Goal: Transaction & Acquisition: Purchase product/service

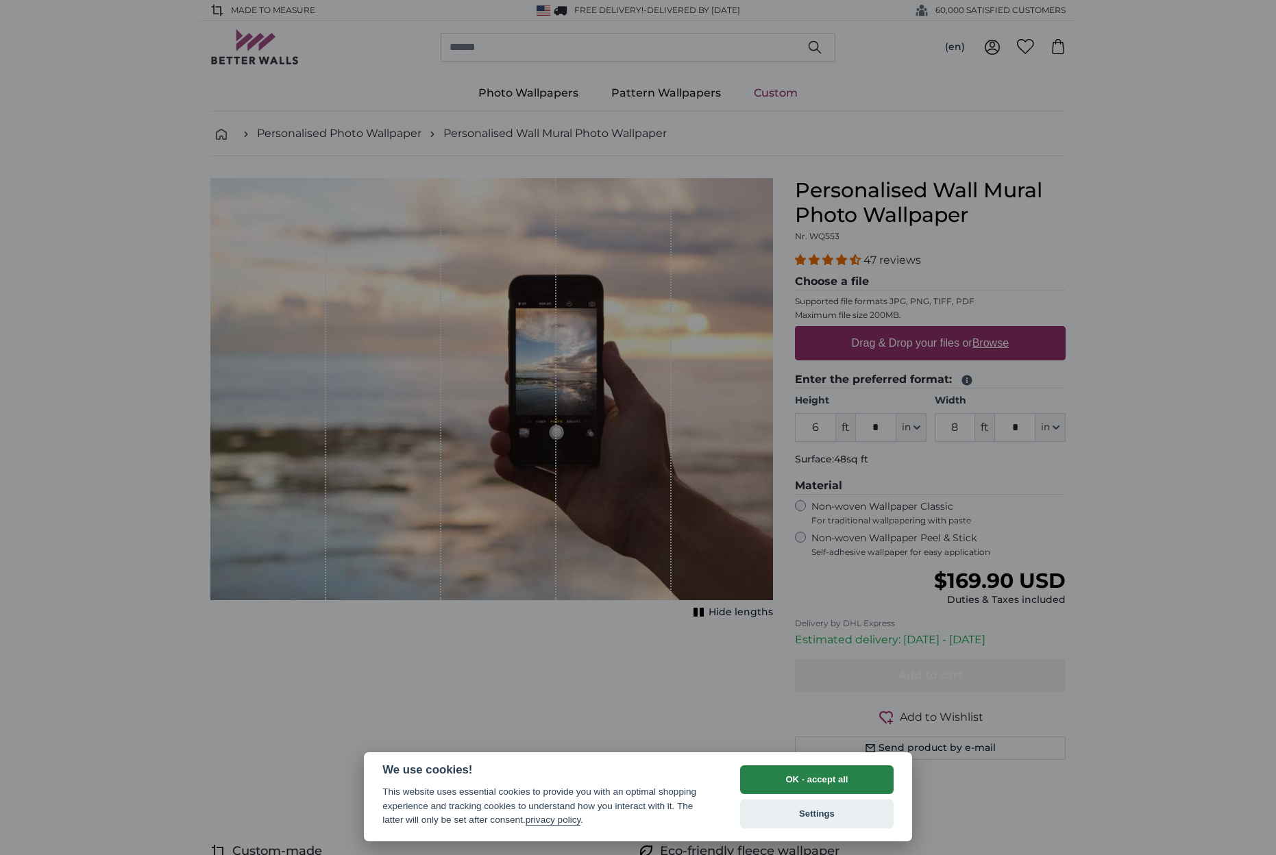
click at [790, 779] on button "OK - accept all" at bounding box center [817, 780] width 154 height 29
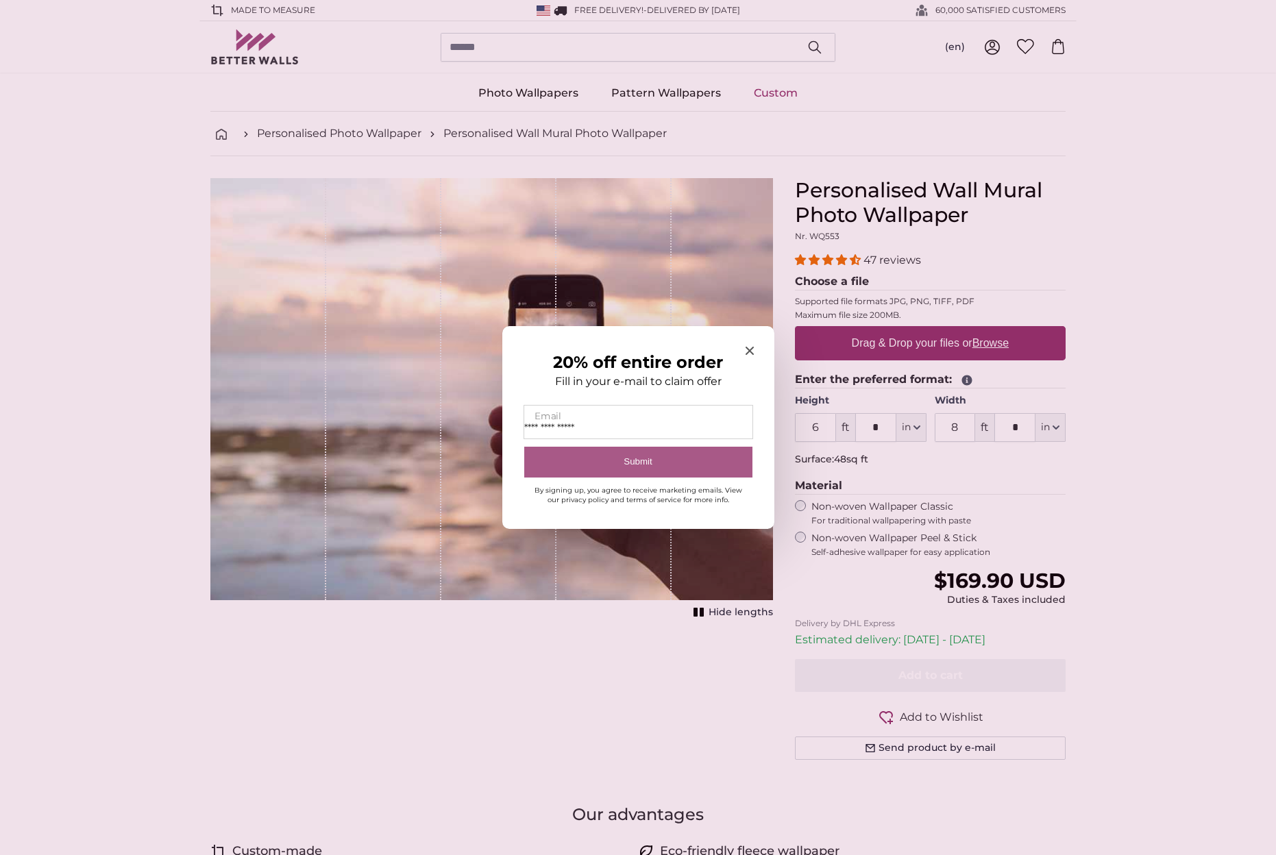
type input "**********"
click at [637, 461] on button "Submit" at bounding box center [638, 462] width 228 height 31
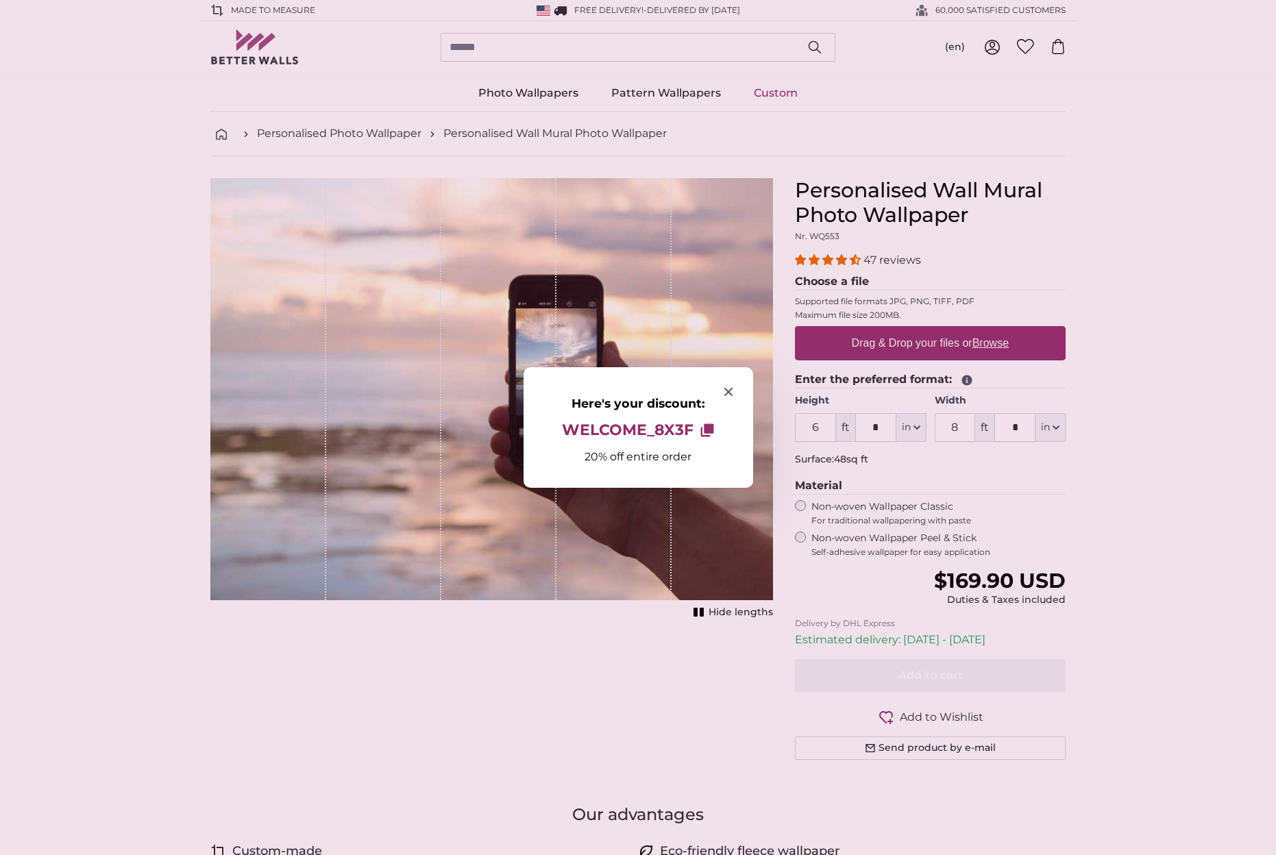
click at [729, 391] on icon "Close modal" at bounding box center [728, 392] width 8 height 8
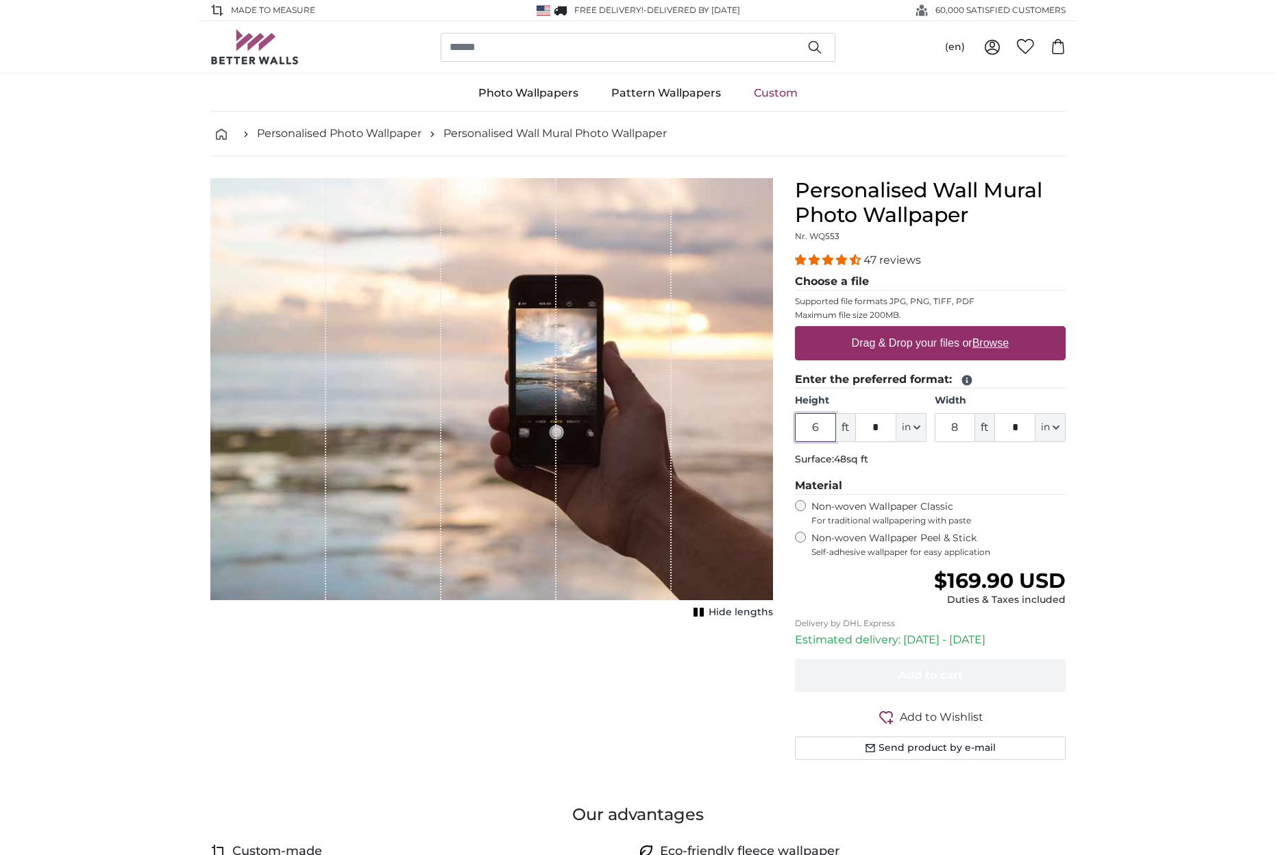
click at [817, 430] on input "6" at bounding box center [815, 427] width 41 height 29
type input "7"
type input "9"
type input "*"
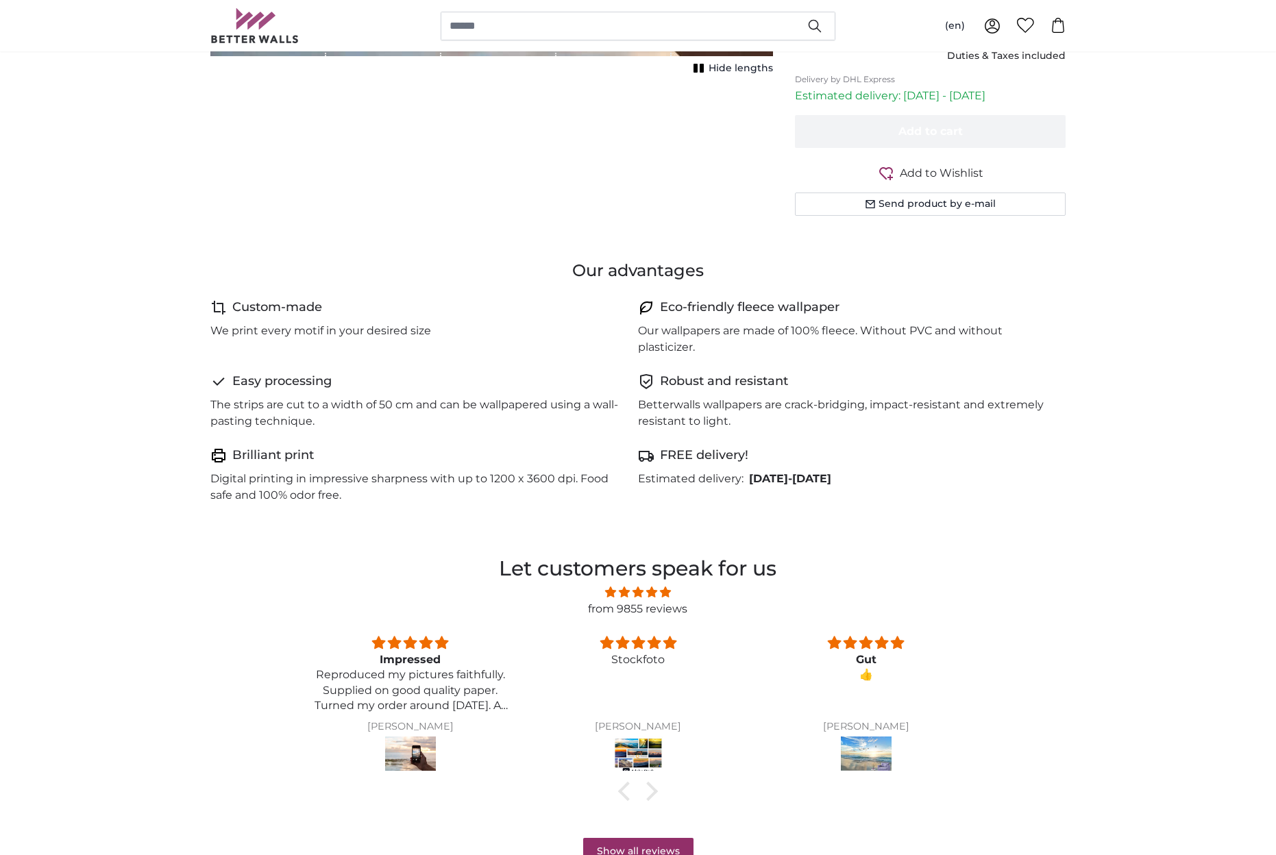
scroll to position [557, 0]
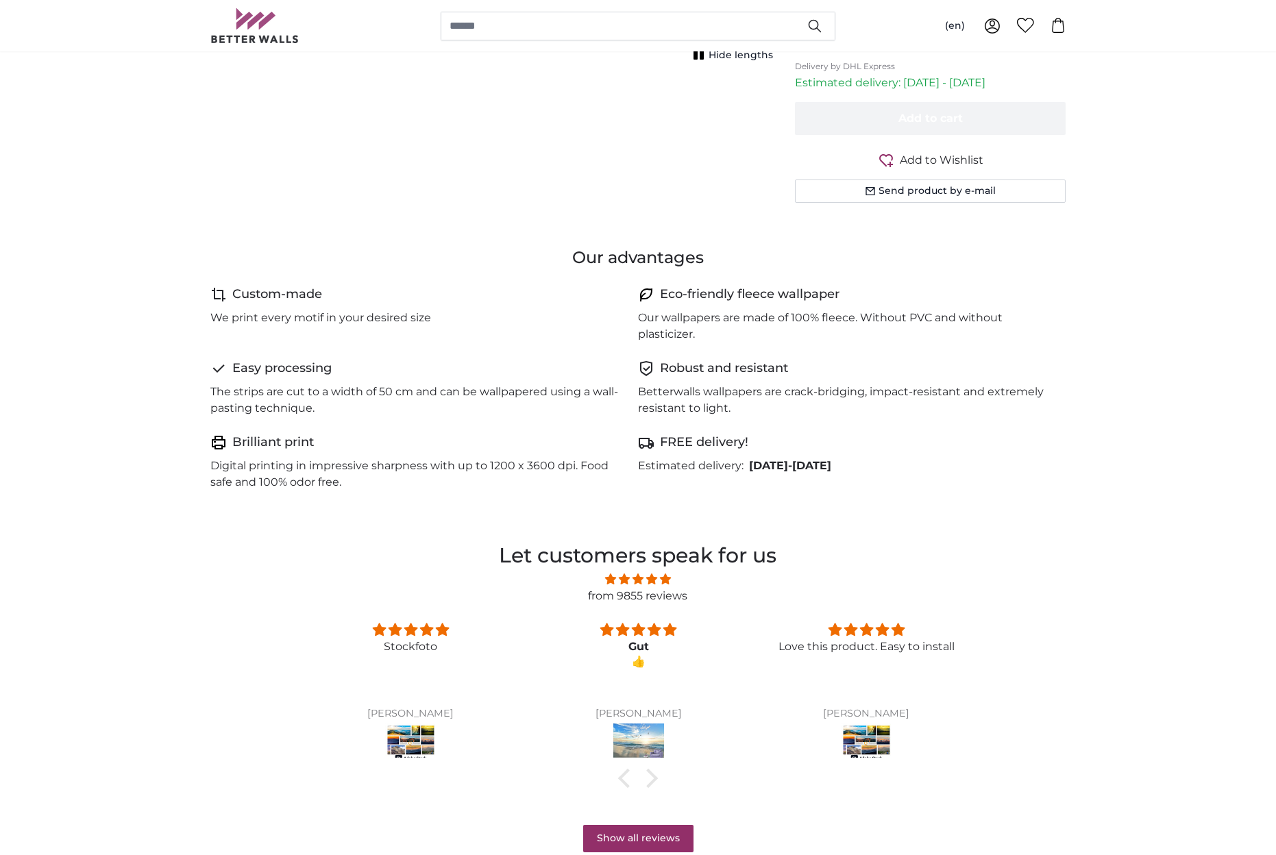
click at [637, 746] on img at bounding box center [638, 743] width 51 height 38
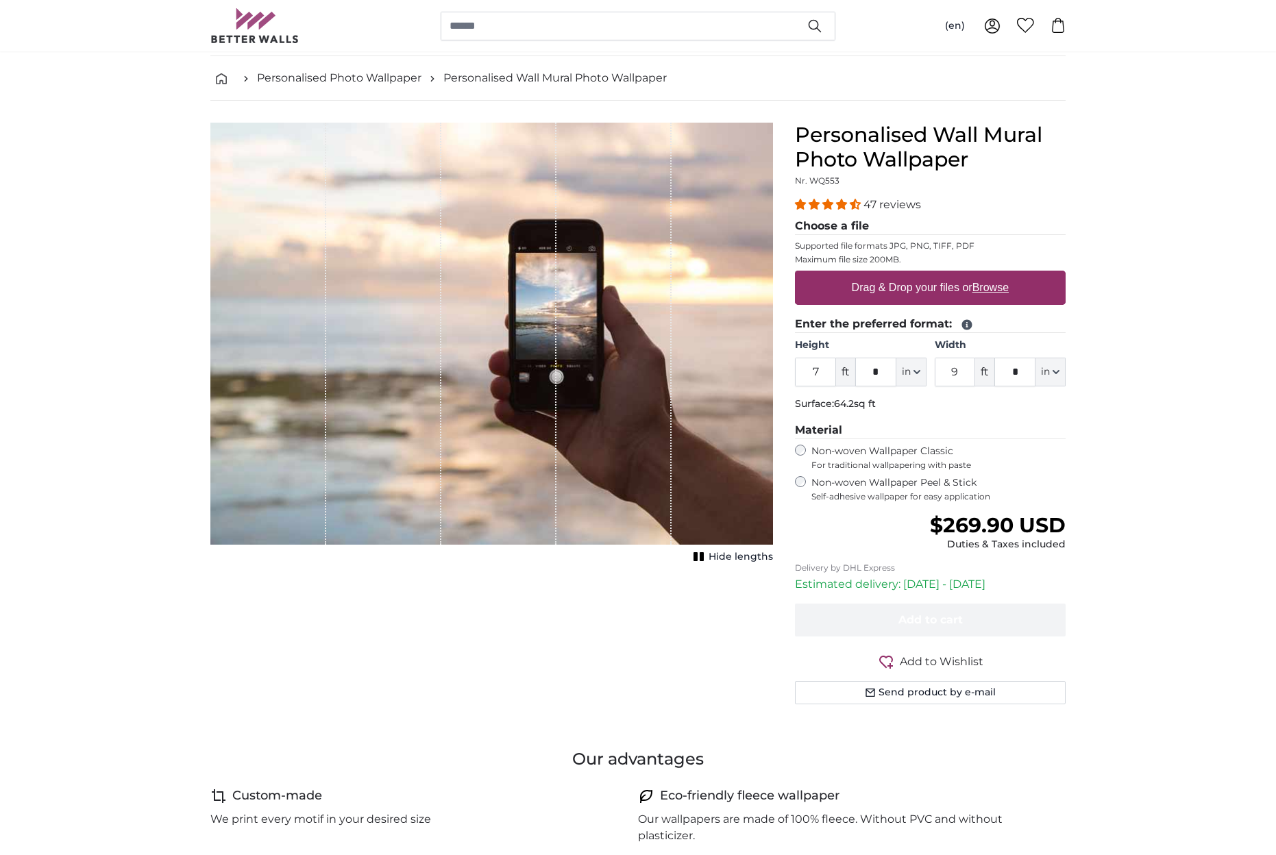
scroll to position [0, 0]
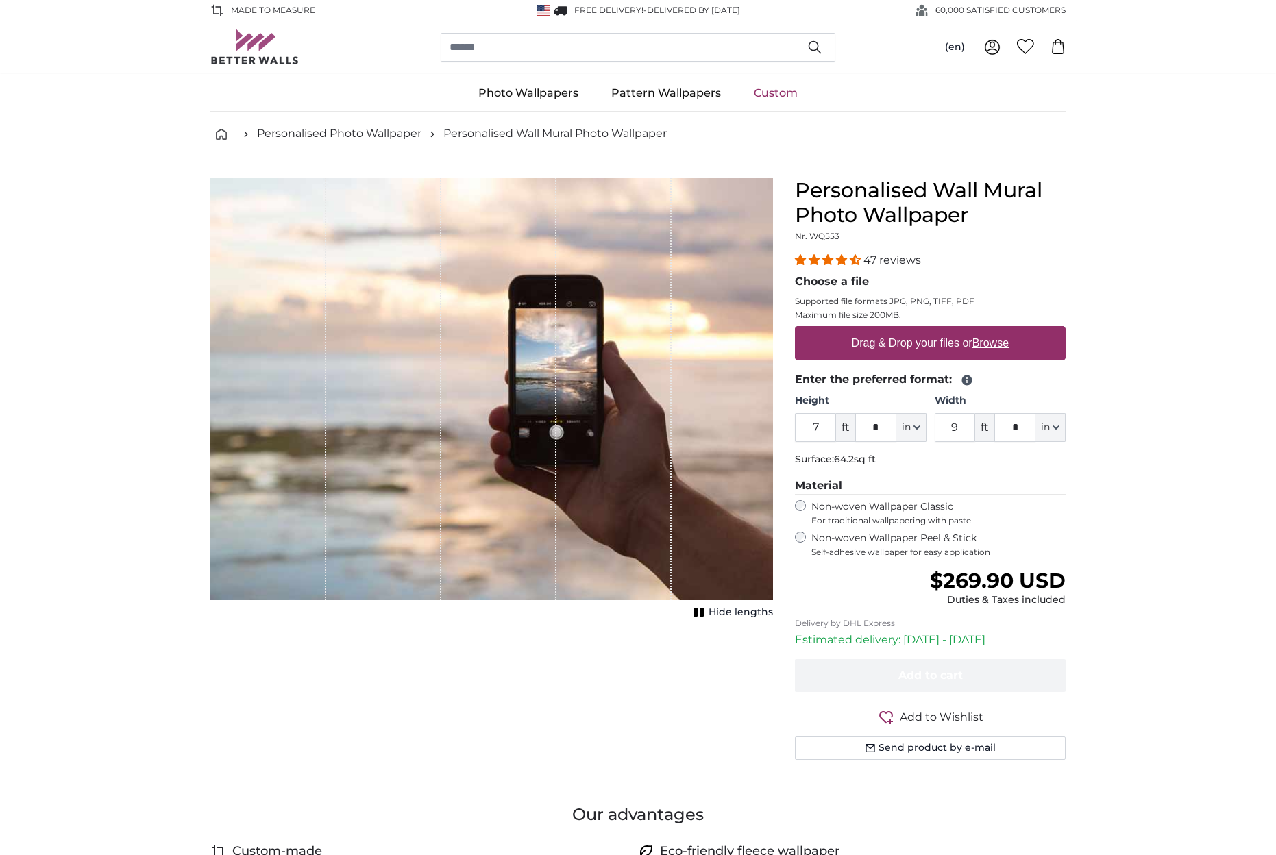
click at [892, 261] on span "47 reviews" at bounding box center [893, 260] width 58 height 13
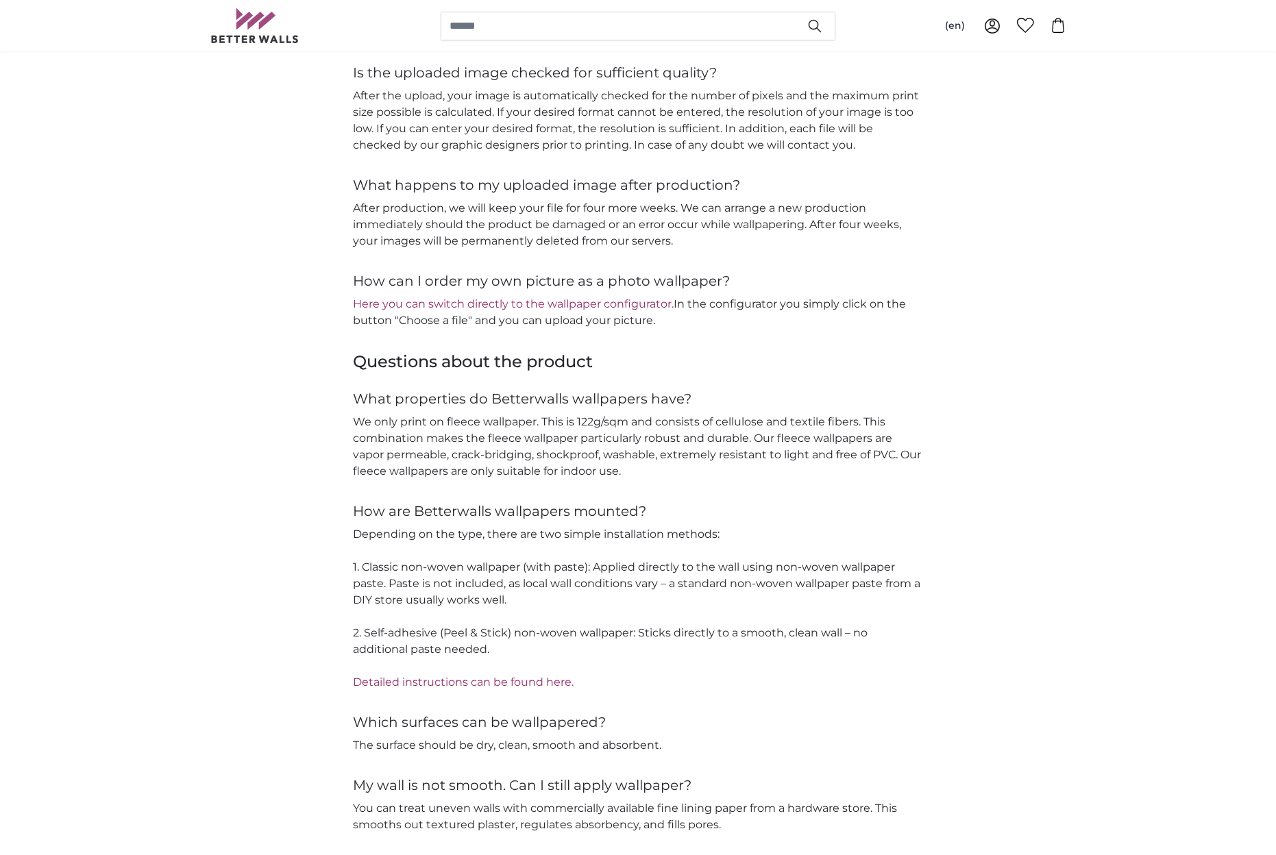
scroll to position [1555, 0]
click at [502, 681] on link "Detailed instructions can be found here." at bounding box center [463, 680] width 221 height 13
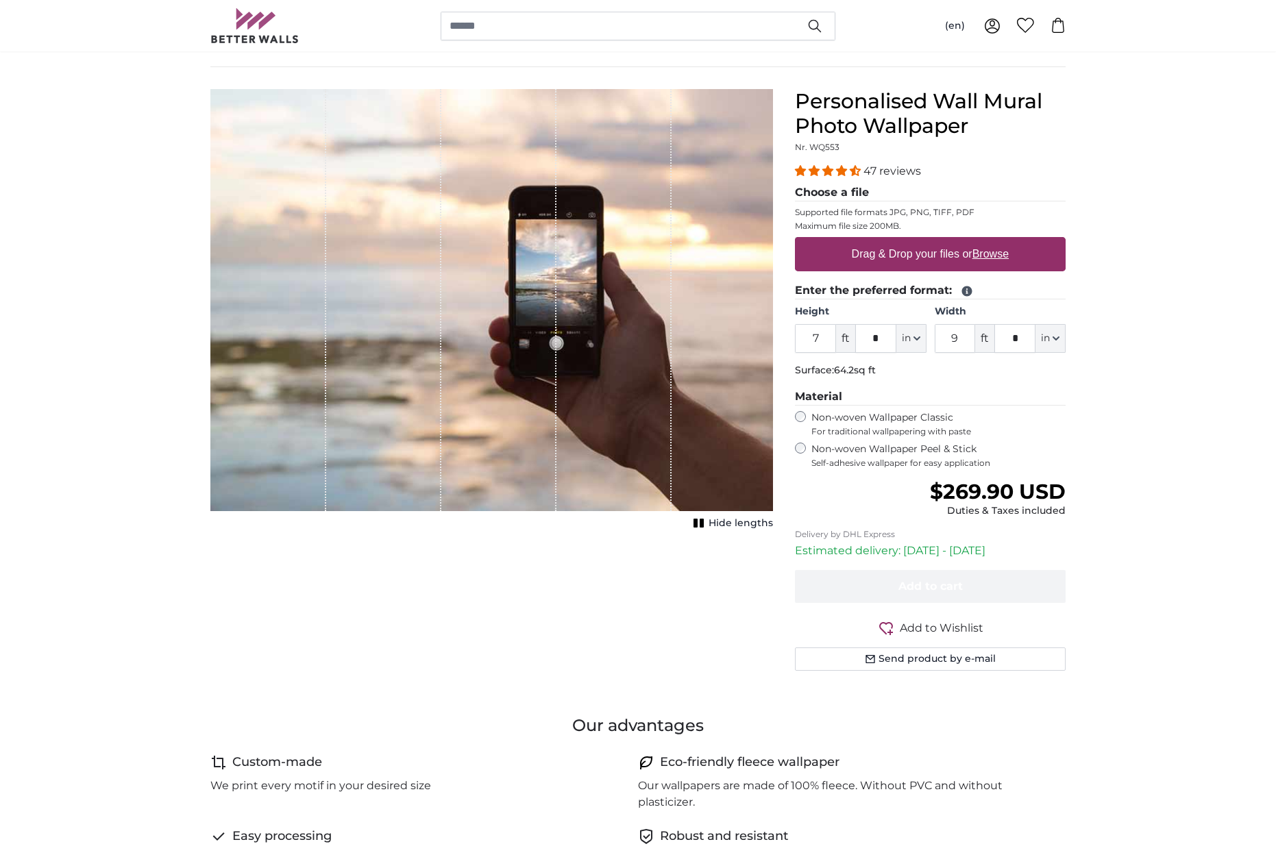
scroll to position [88, 0]
